Goal: Find specific page/section: Find specific page/section

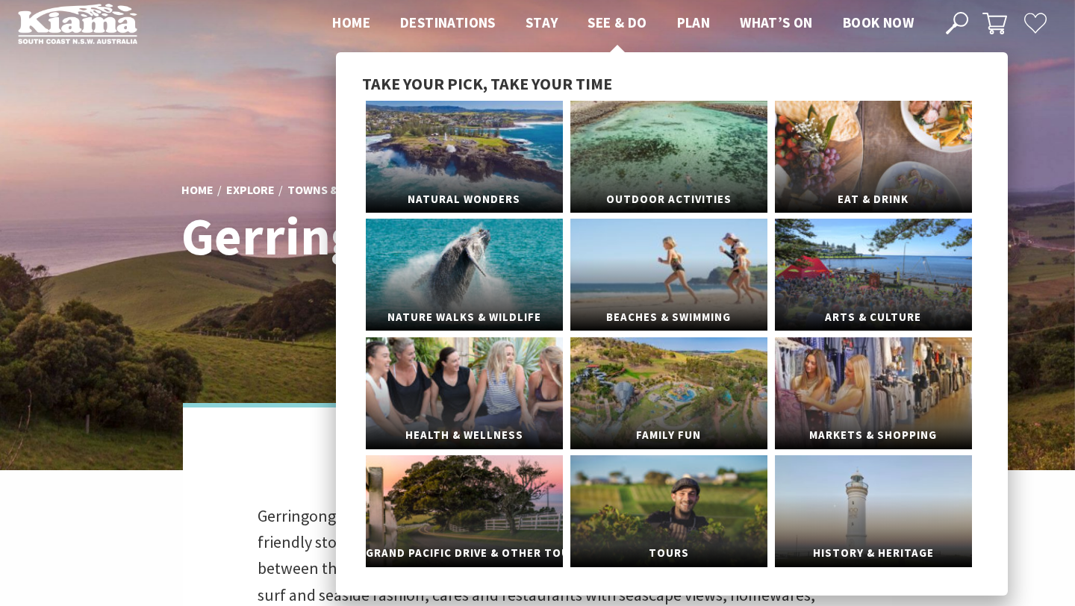
scroll to position [19, 0]
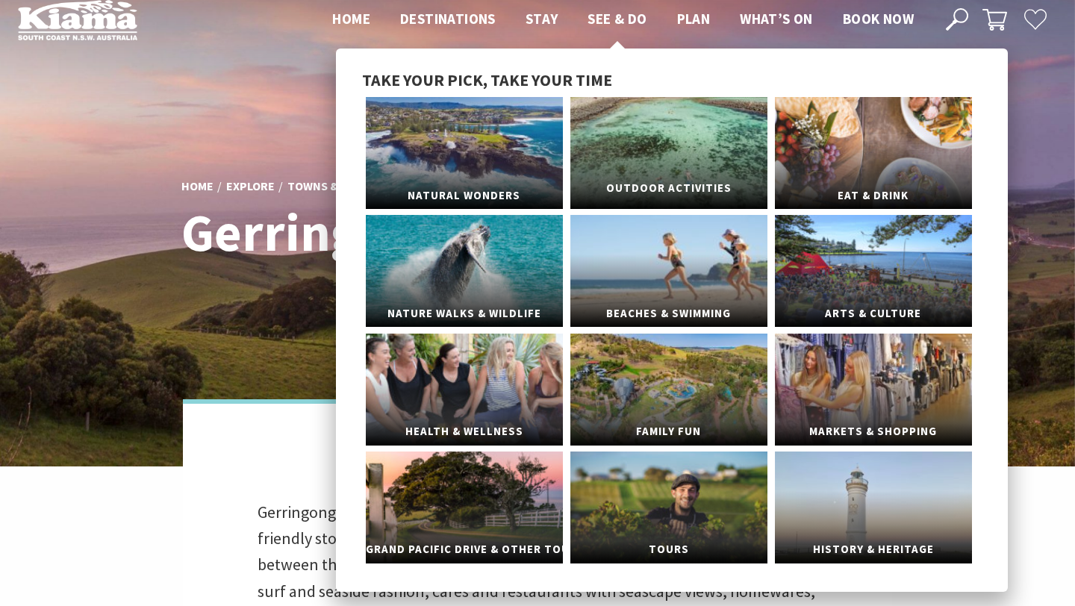
click at [634, 125] on link "Outdoor Activities" at bounding box center [668, 153] width 197 height 112
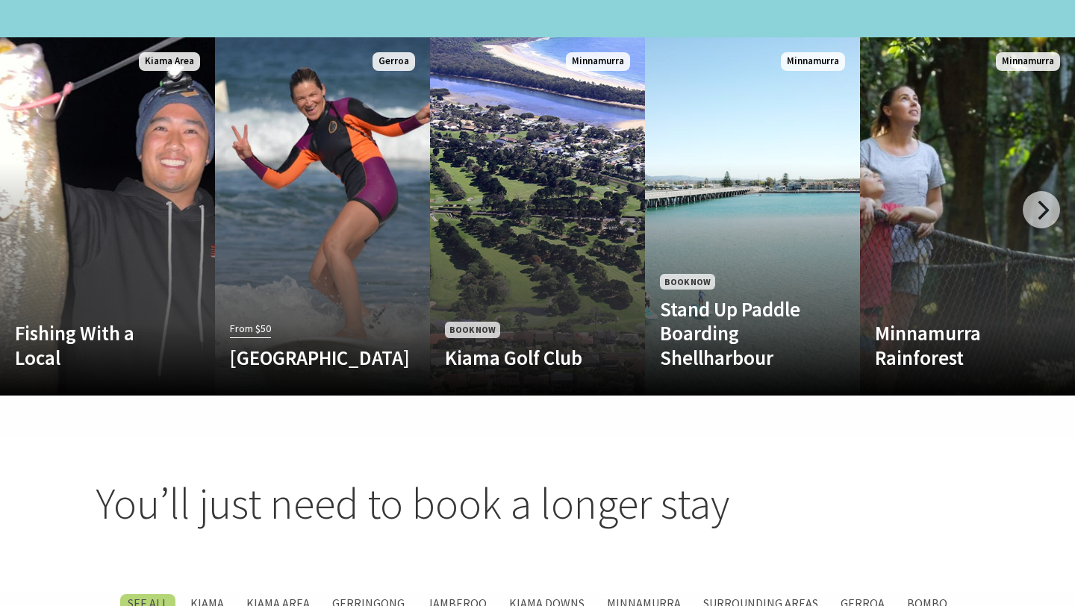
scroll to position [1539, 0]
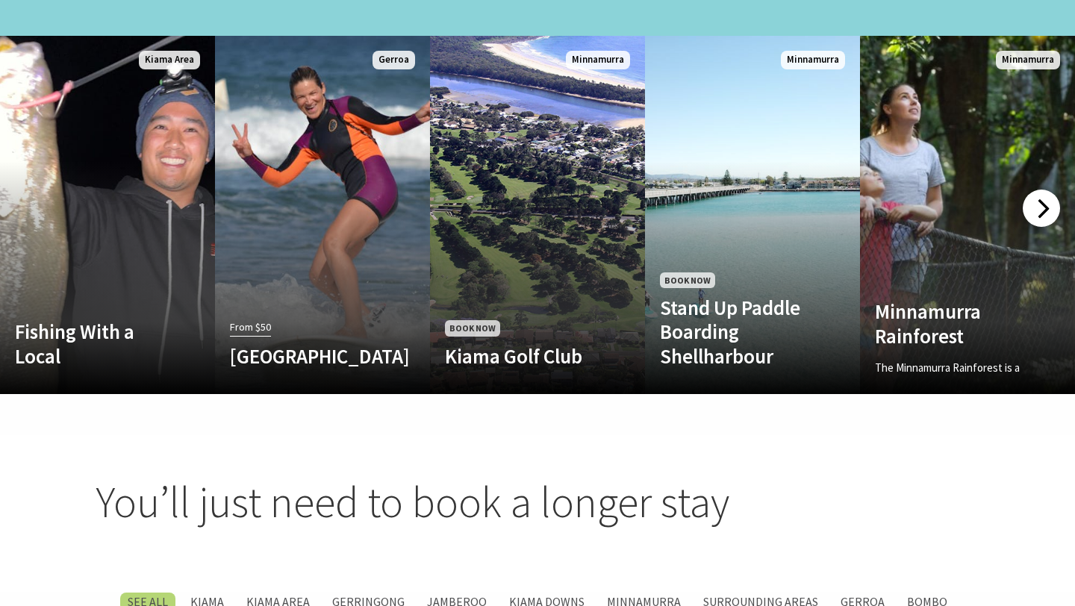
click at [1041, 190] on div at bounding box center [1041, 208] width 37 height 37
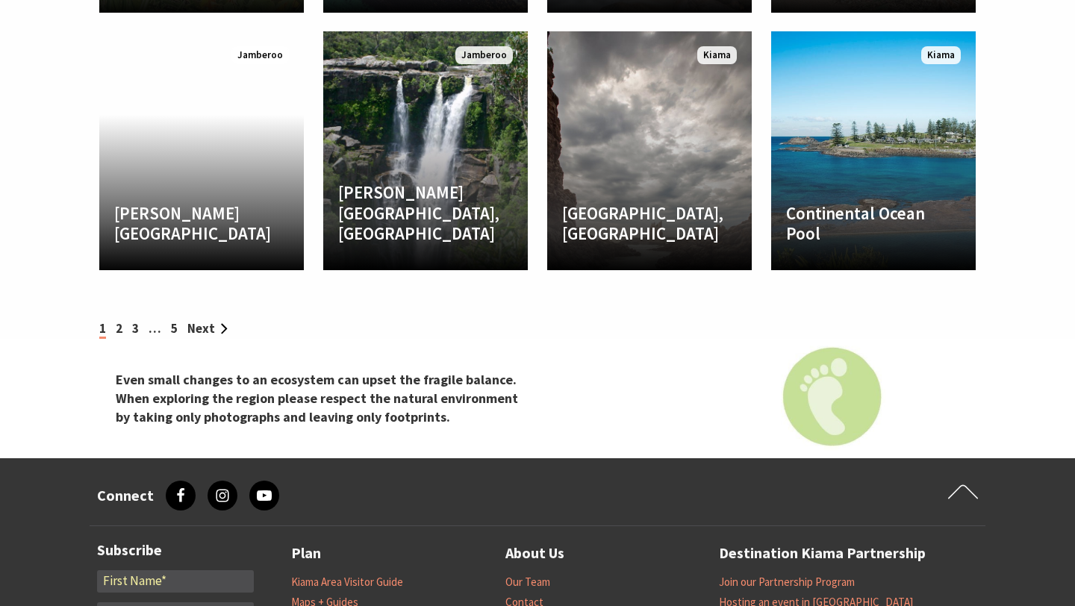
scroll to position [2929, 0]
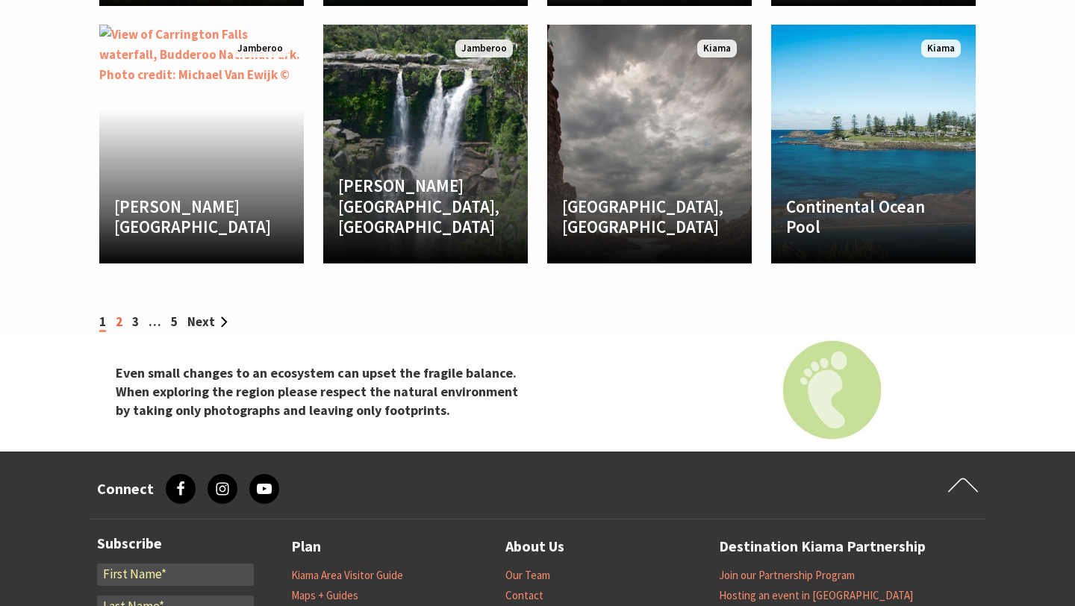
click at [120, 313] on link "2" at bounding box center [119, 321] width 7 height 16
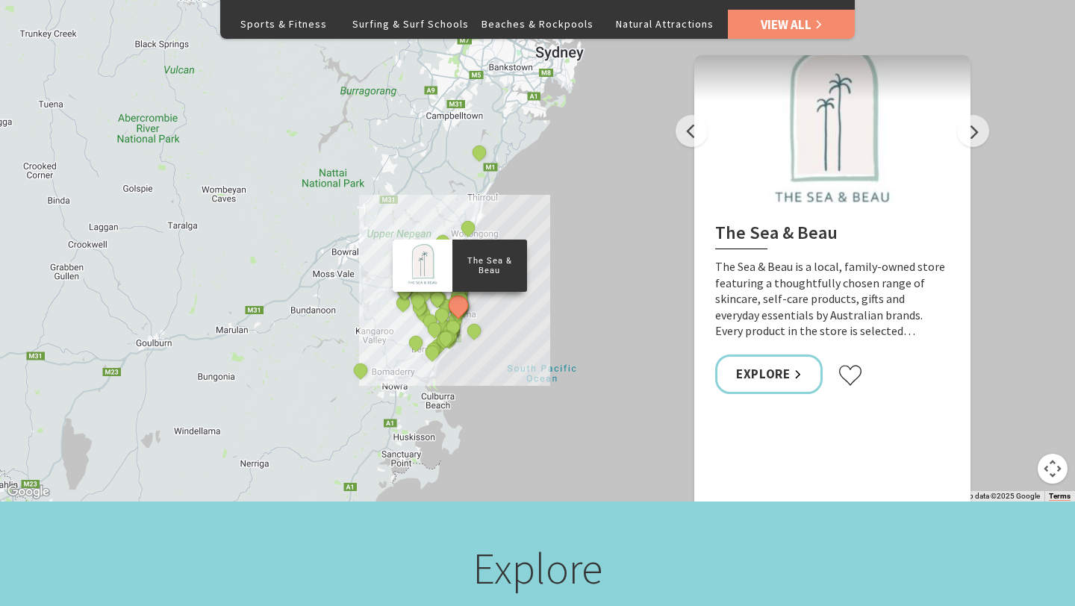
scroll to position [781, 0]
click at [970, 116] on button "Next" at bounding box center [973, 132] width 32 height 32
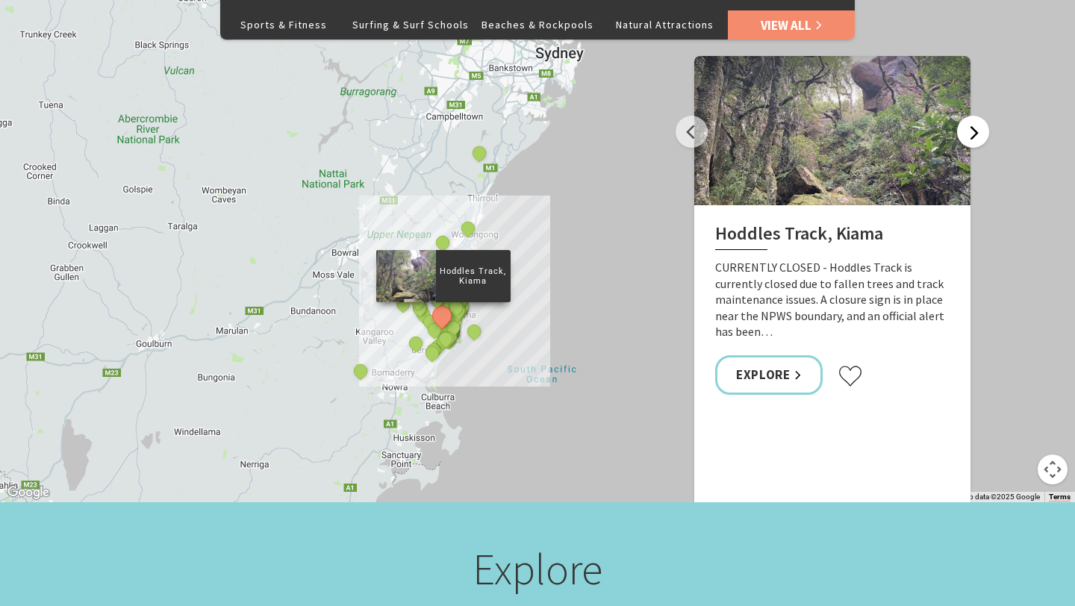
click at [970, 116] on button "Next" at bounding box center [973, 132] width 32 height 32
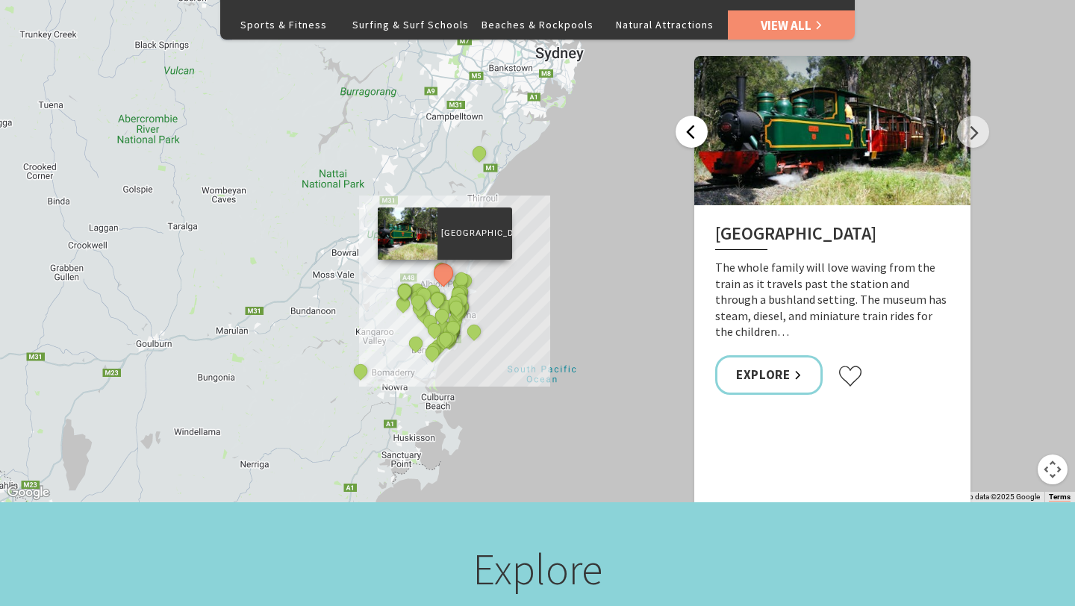
click at [694, 116] on button "Previous" at bounding box center [691, 132] width 32 height 32
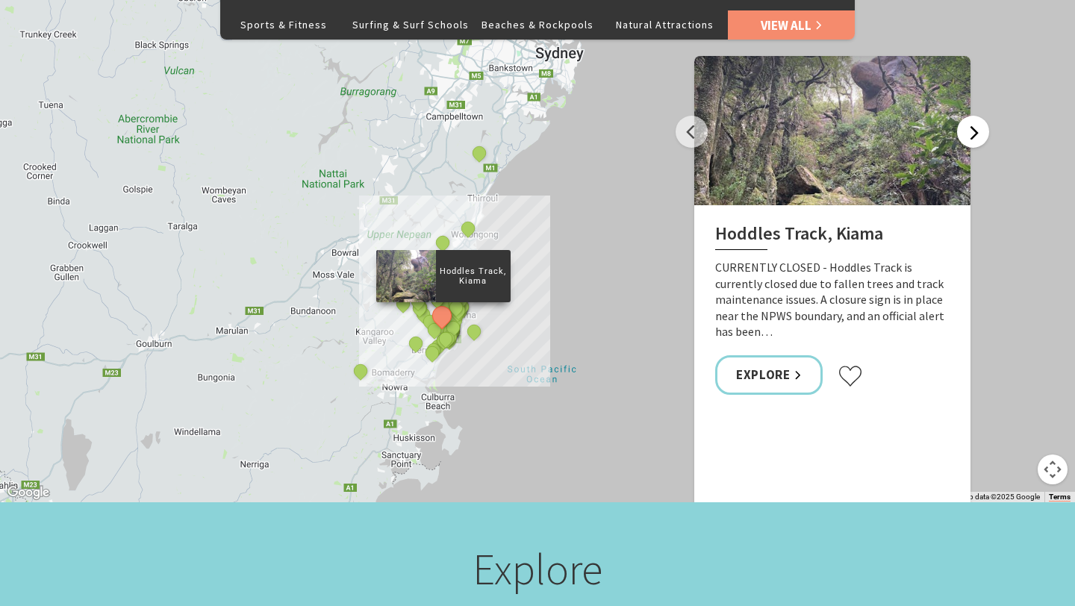
click at [977, 116] on button "Next" at bounding box center [973, 132] width 32 height 32
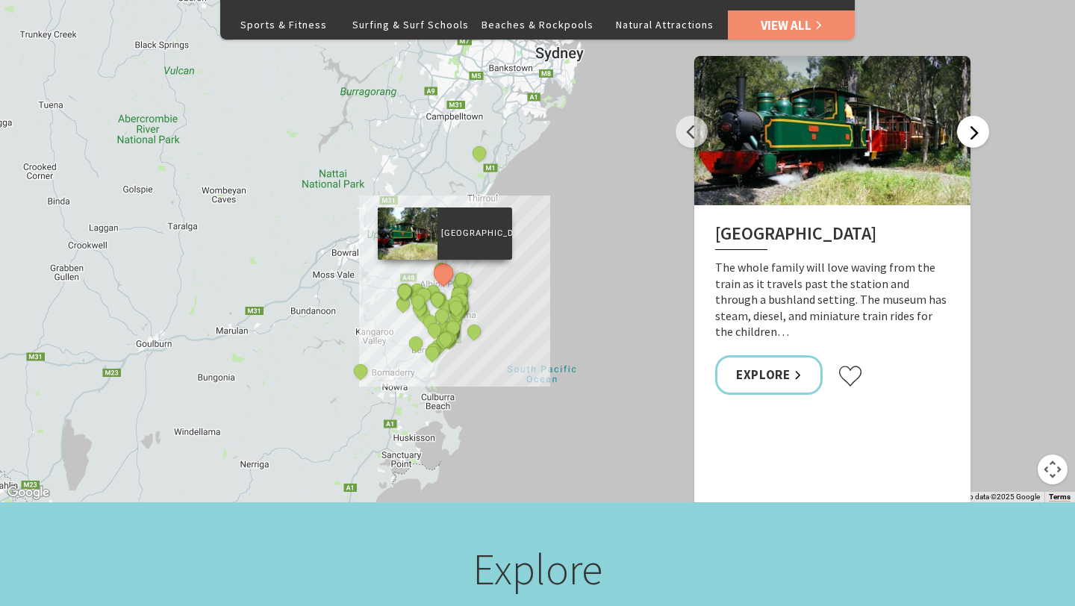
click at [971, 116] on button "Next" at bounding box center [973, 132] width 32 height 32
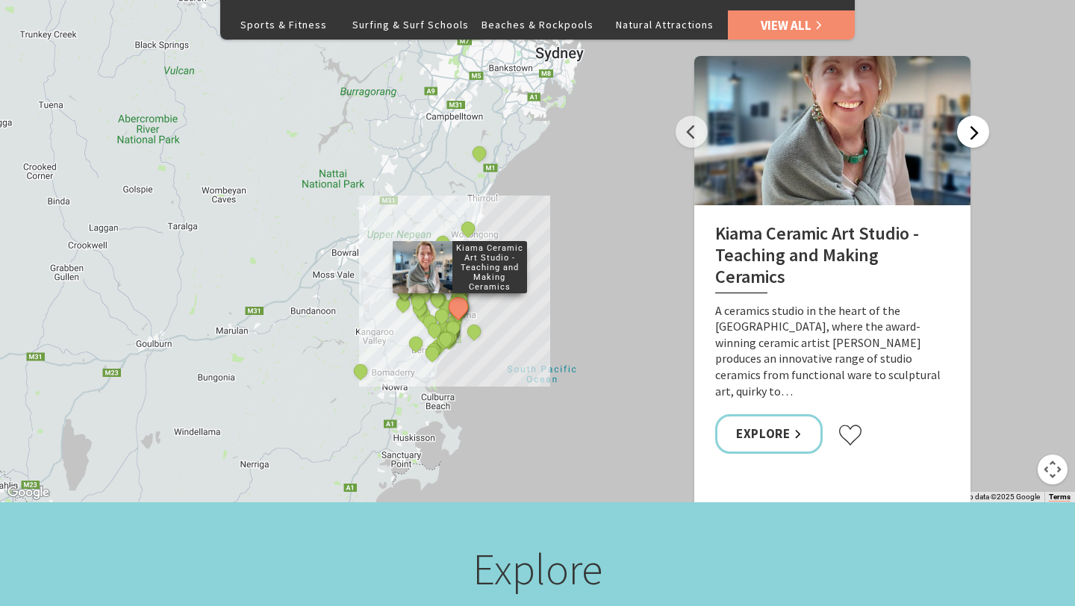
click at [972, 116] on button "Next" at bounding box center [973, 132] width 32 height 32
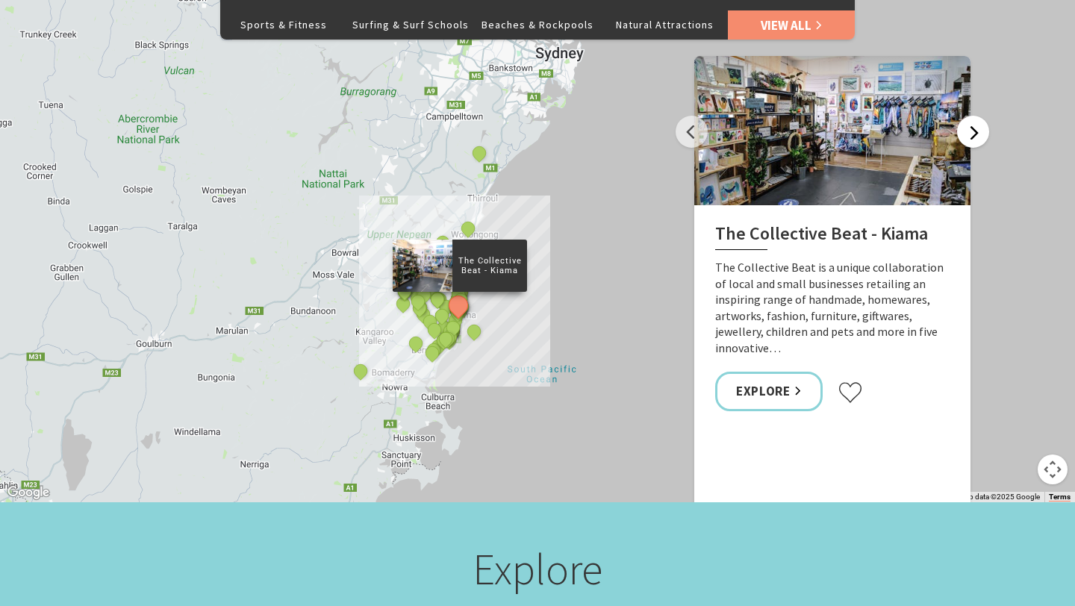
click at [972, 116] on button "Next" at bounding box center [973, 132] width 32 height 32
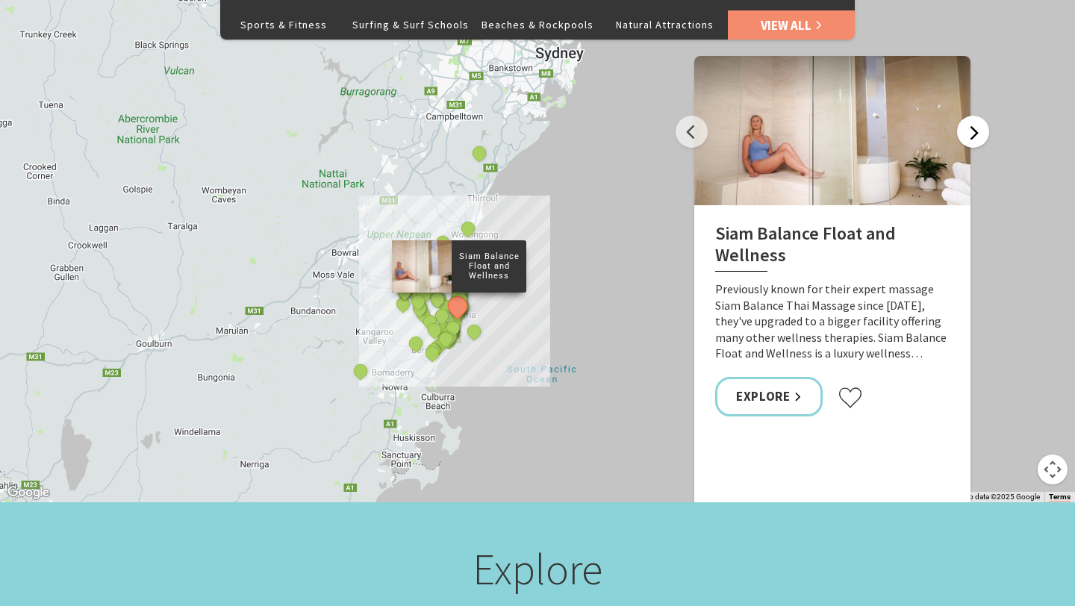
click at [972, 116] on button "Next" at bounding box center [973, 132] width 32 height 32
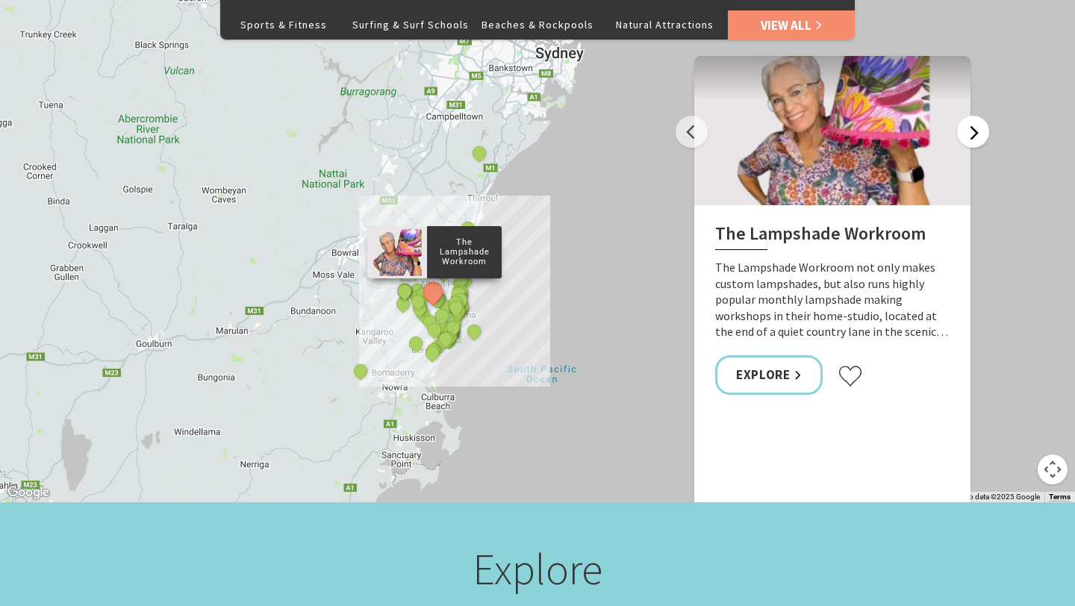
click at [972, 116] on button "Next" at bounding box center [973, 132] width 32 height 32
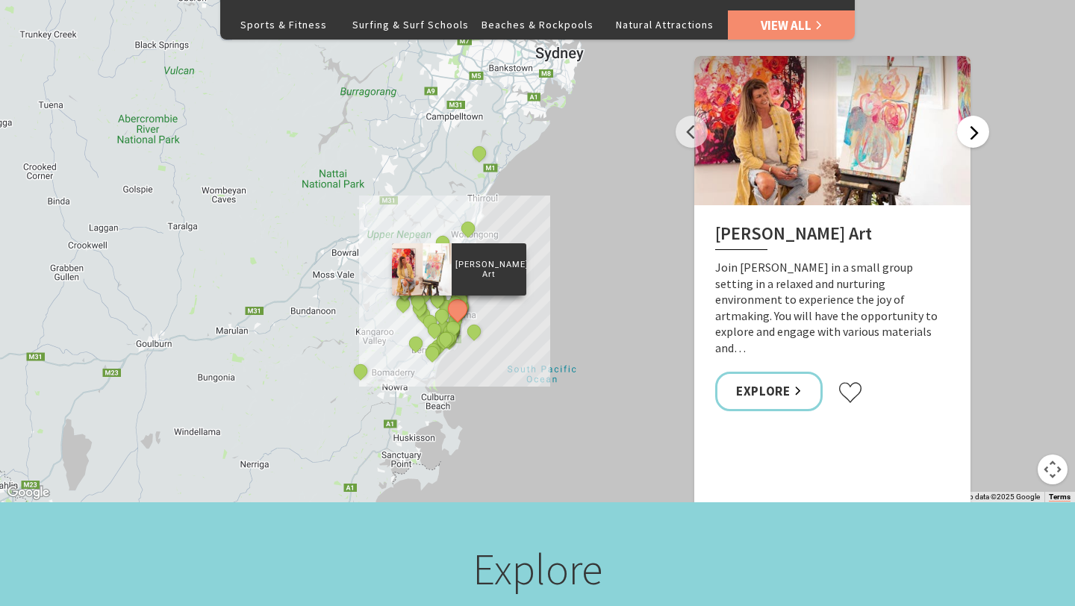
click at [972, 116] on button "Next" at bounding box center [973, 132] width 32 height 32
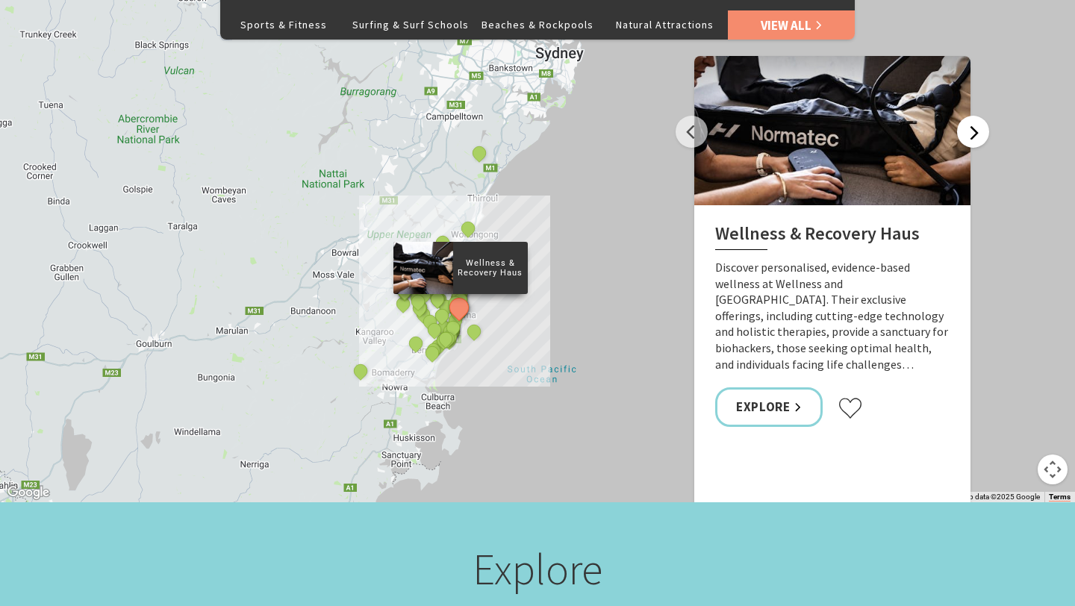
click at [972, 116] on button "Next" at bounding box center [973, 132] width 32 height 32
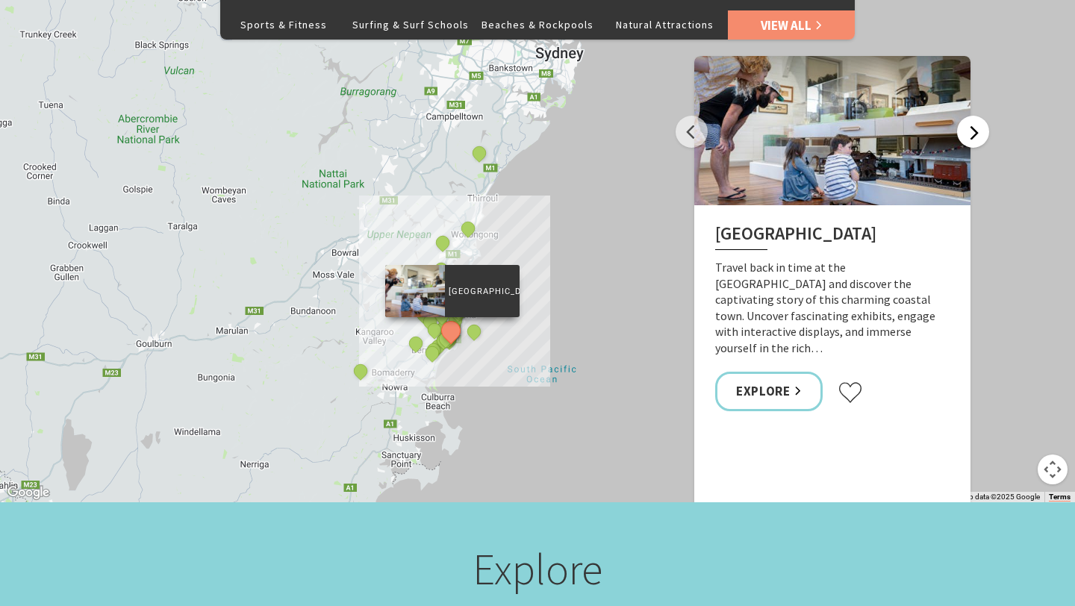
click at [972, 116] on button "Next" at bounding box center [973, 132] width 32 height 32
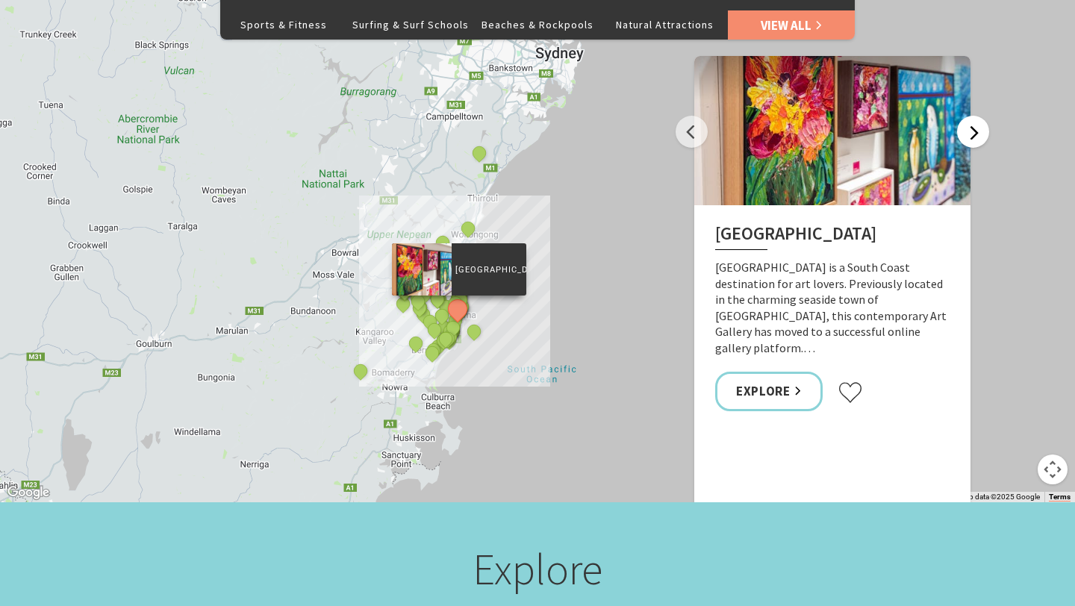
click at [972, 116] on button "Next" at bounding box center [973, 132] width 32 height 32
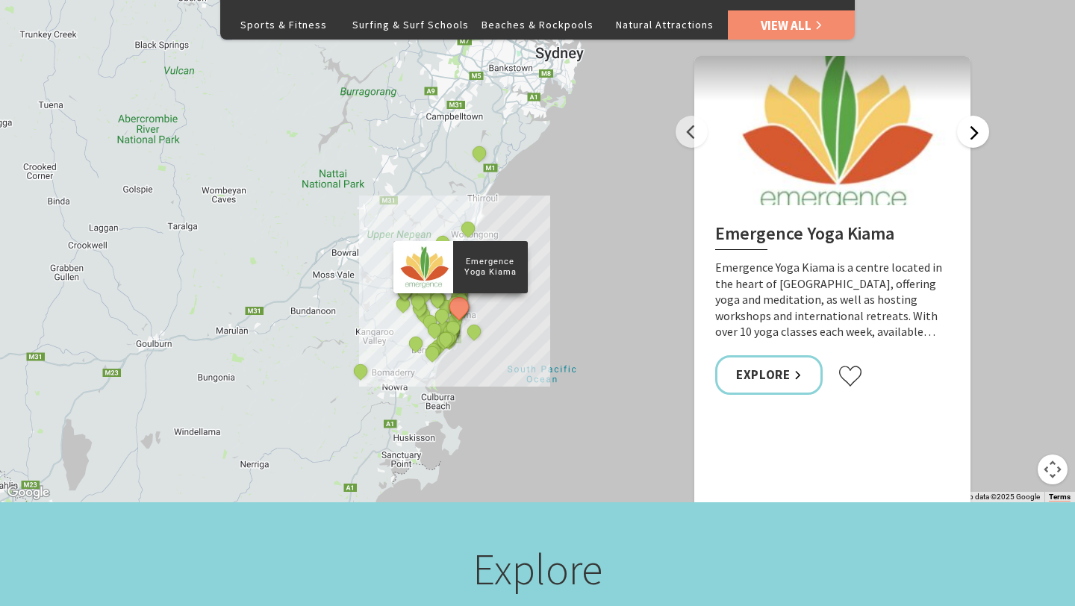
click at [973, 116] on button "Next" at bounding box center [973, 132] width 32 height 32
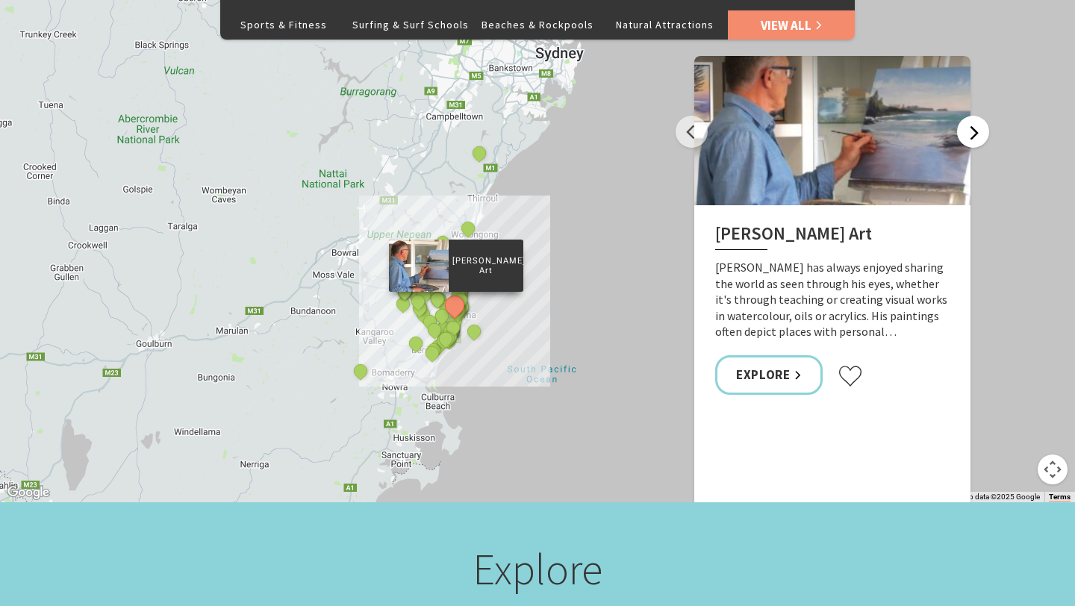
click at [973, 116] on button "Next" at bounding box center [973, 132] width 32 height 32
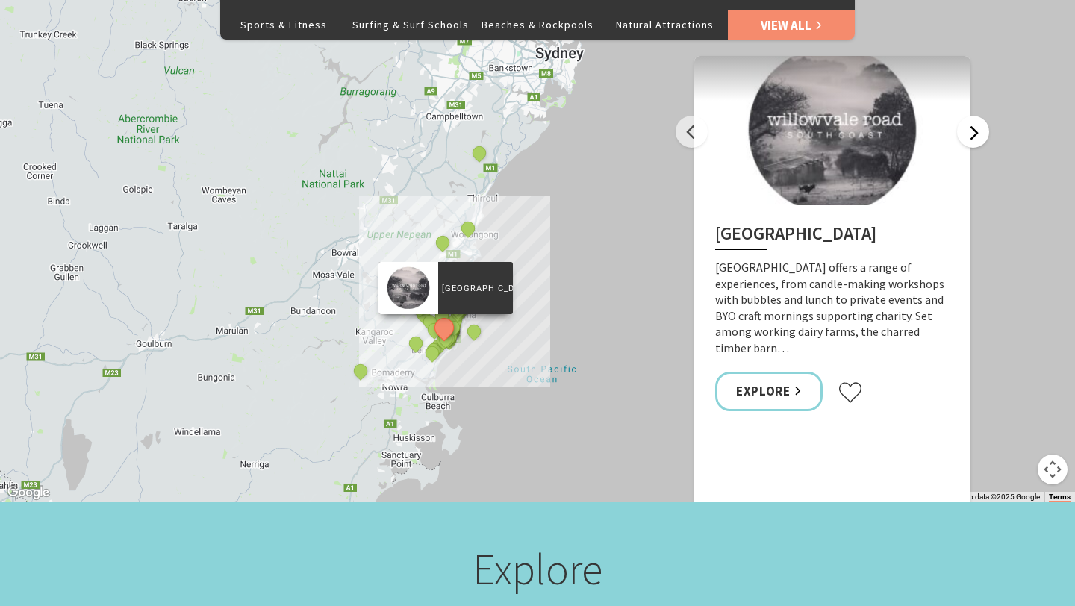
click at [973, 116] on button "Next" at bounding box center [973, 132] width 32 height 32
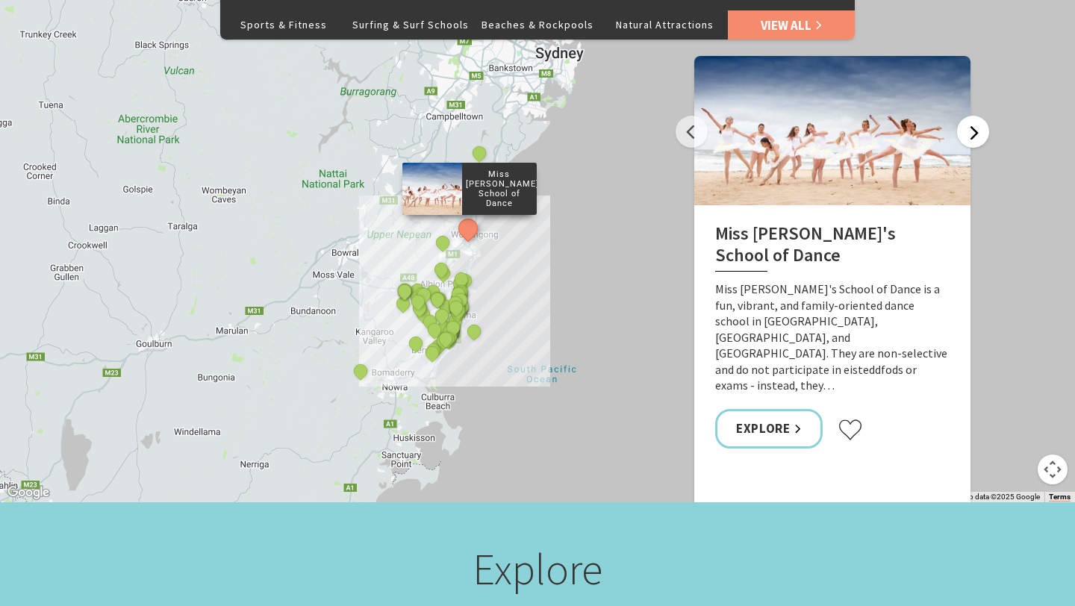
click at [973, 116] on button "Next" at bounding box center [973, 132] width 32 height 32
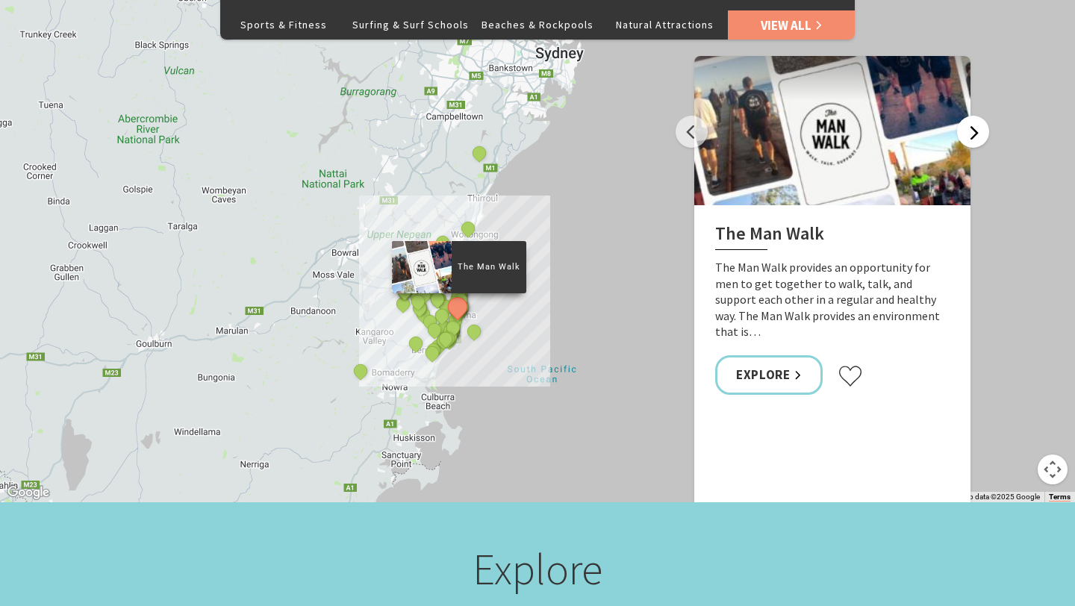
click at [973, 116] on button "Next" at bounding box center [973, 132] width 32 height 32
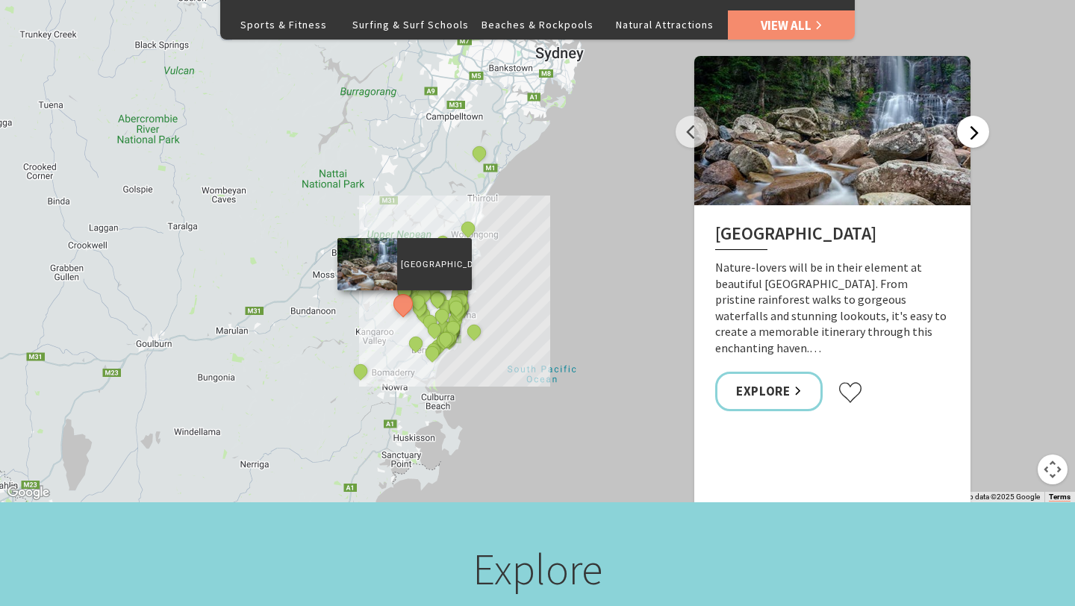
click at [973, 116] on button "Next" at bounding box center [973, 132] width 32 height 32
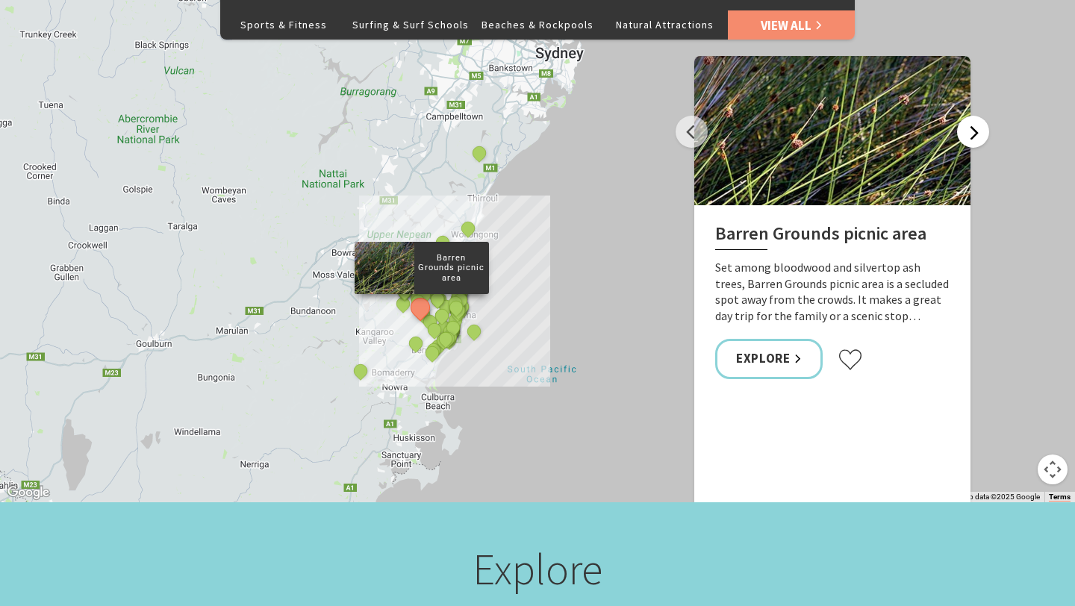
click at [973, 116] on button "Next" at bounding box center [973, 132] width 32 height 32
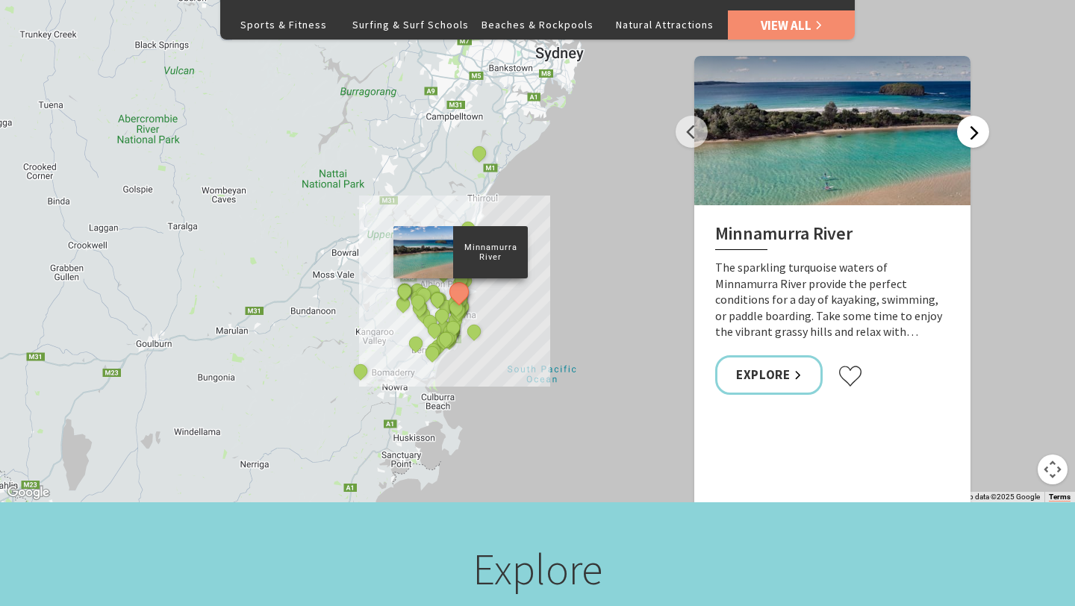
click at [973, 116] on button "Next" at bounding box center [973, 132] width 32 height 32
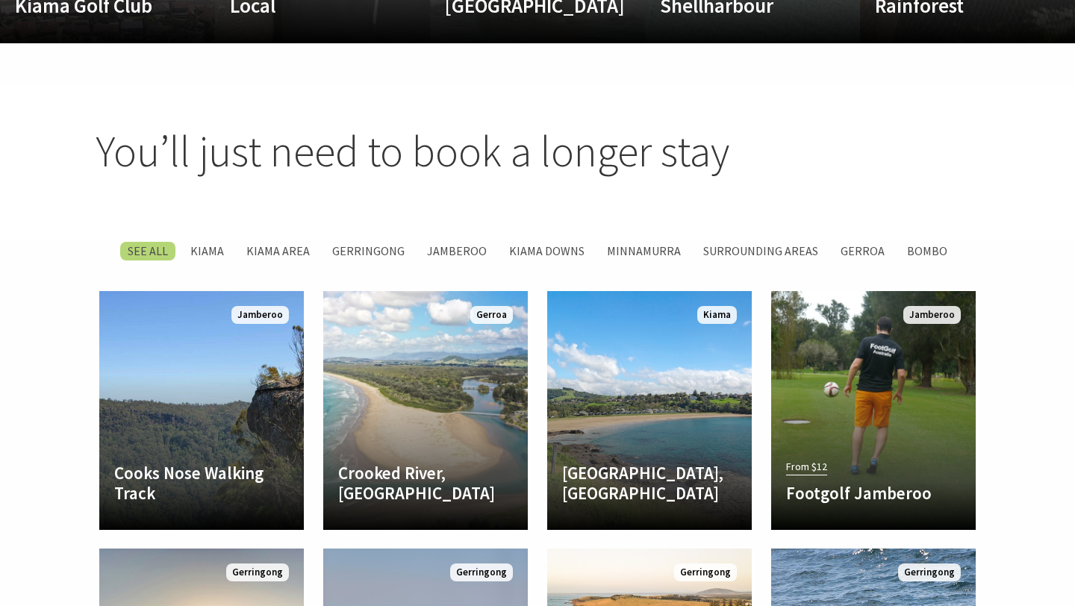
scroll to position [1912, 0]
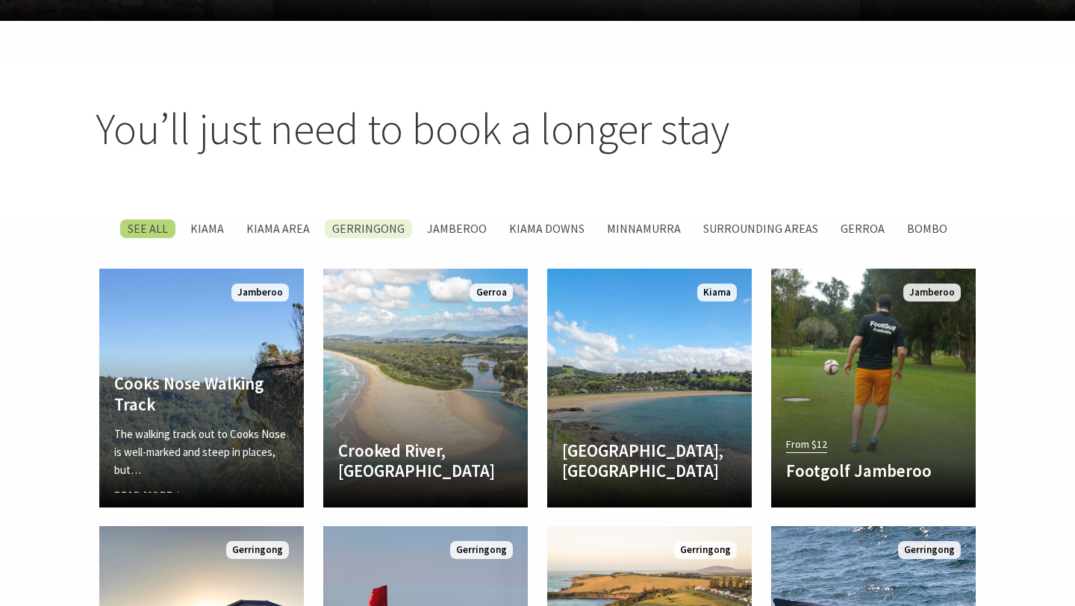
click at [358, 222] on label "Gerringong" at bounding box center [368, 228] width 87 height 19
click at [0, 0] on input "Gerringong" at bounding box center [0, 0] width 0 height 0
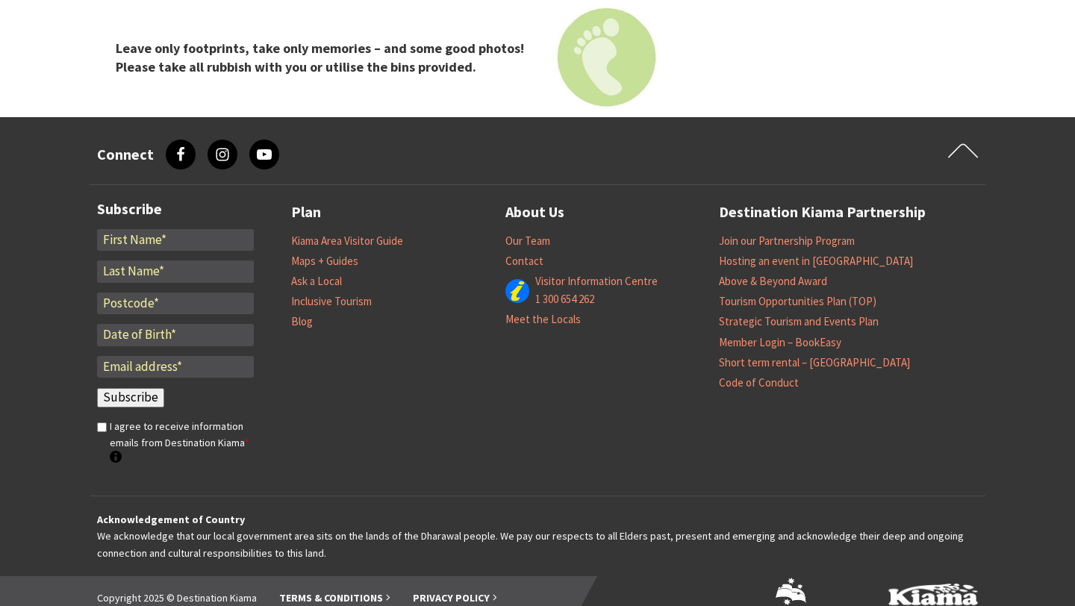
scroll to position [2987, 0]
